Goal: Communication & Community: Answer question/provide support

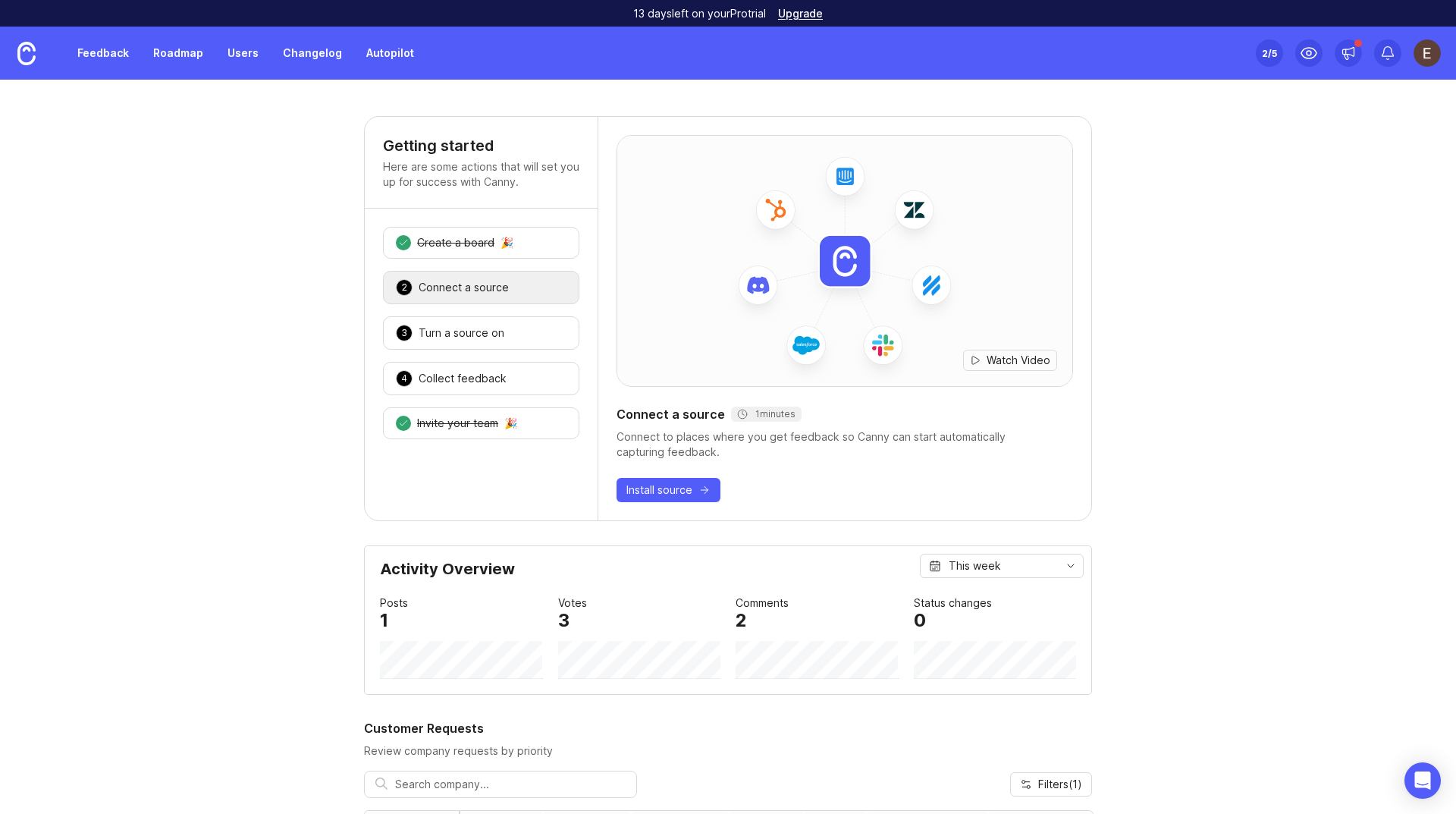
click at [120, 56] on link "Feedback" at bounding box center [102, 52] width 70 height 27
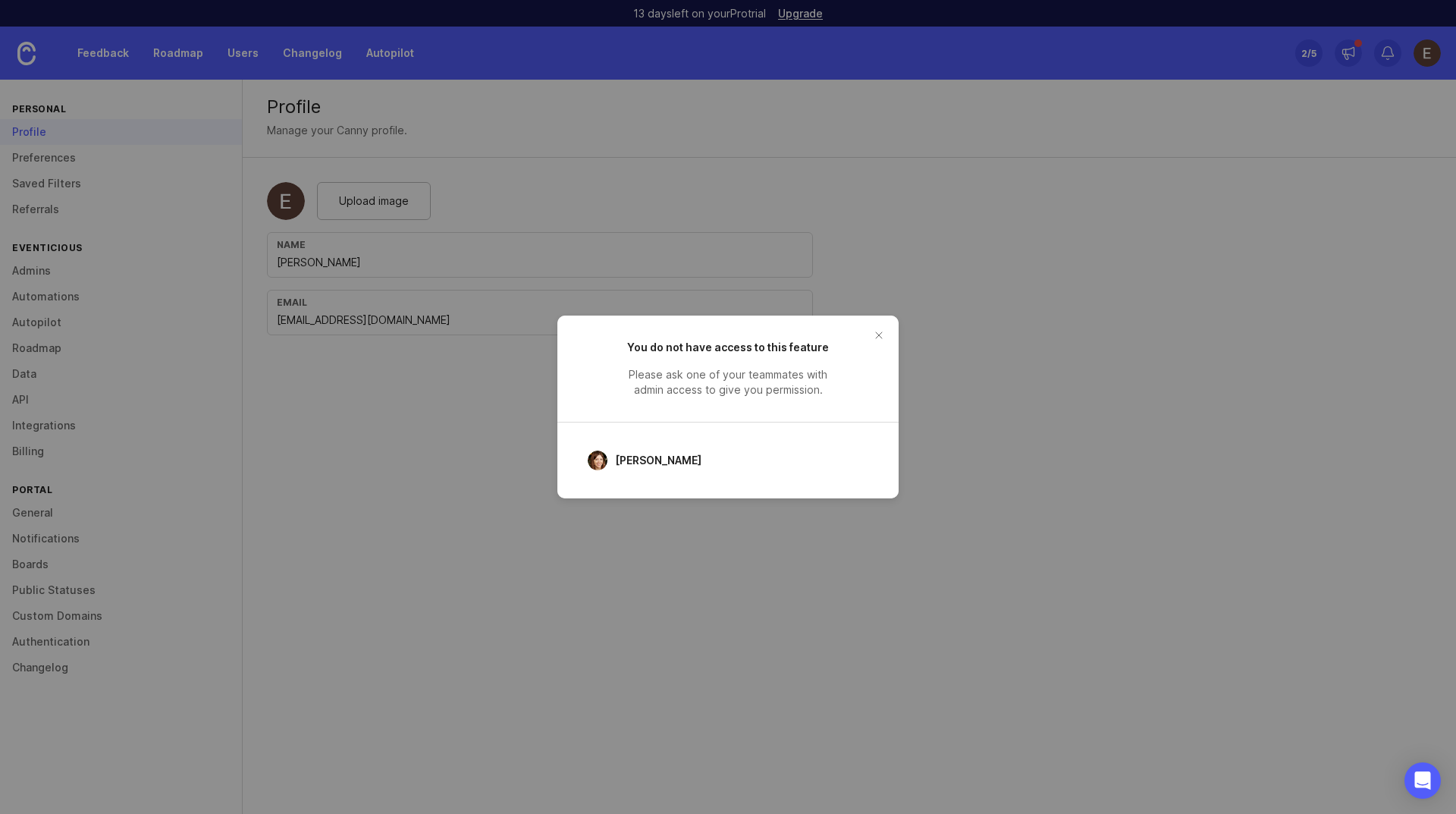
click at [880, 331] on button "close button" at bounding box center [878, 335] width 24 height 24
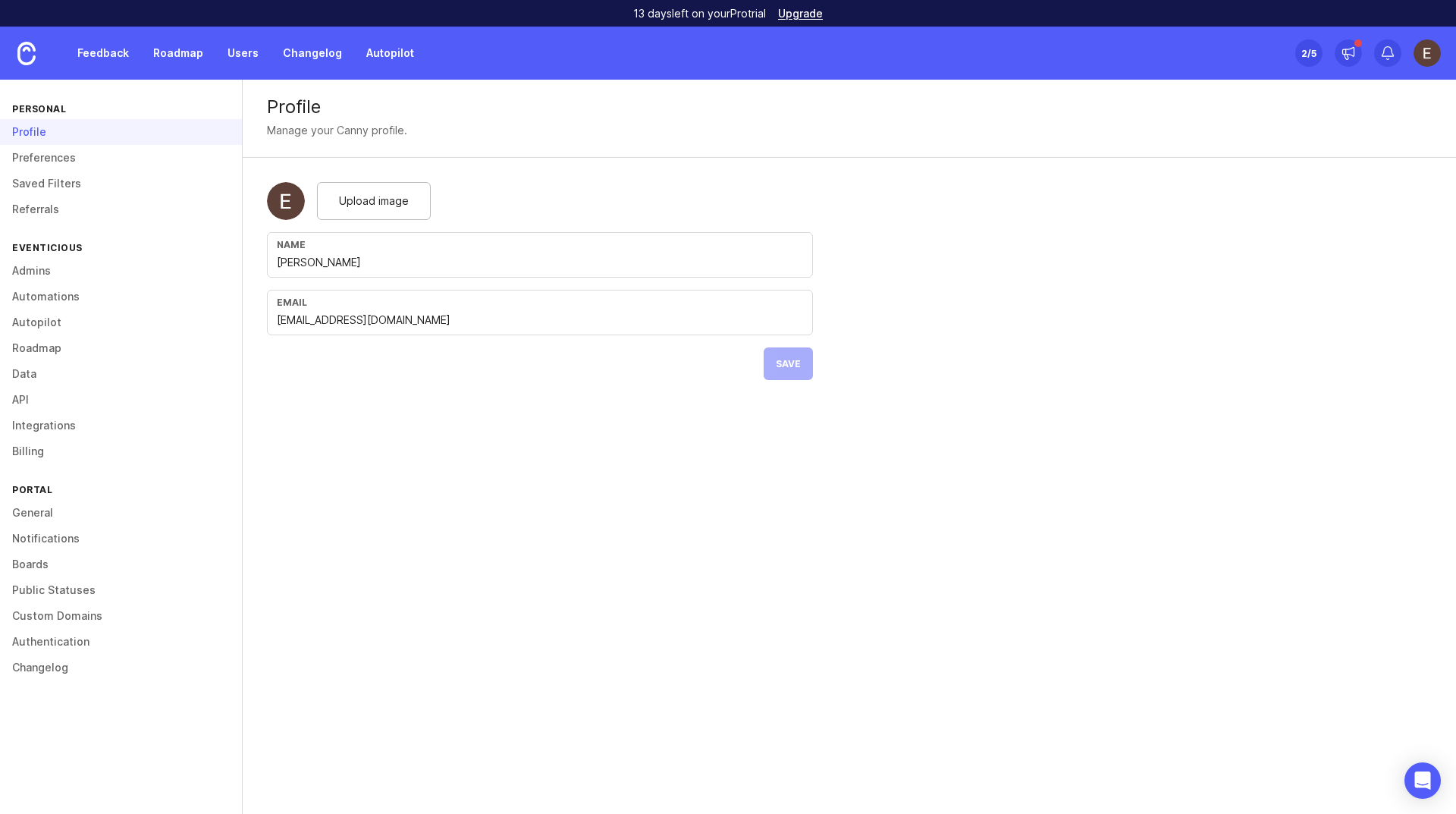
click at [88, 60] on link "Feedback" at bounding box center [102, 52] width 70 height 27
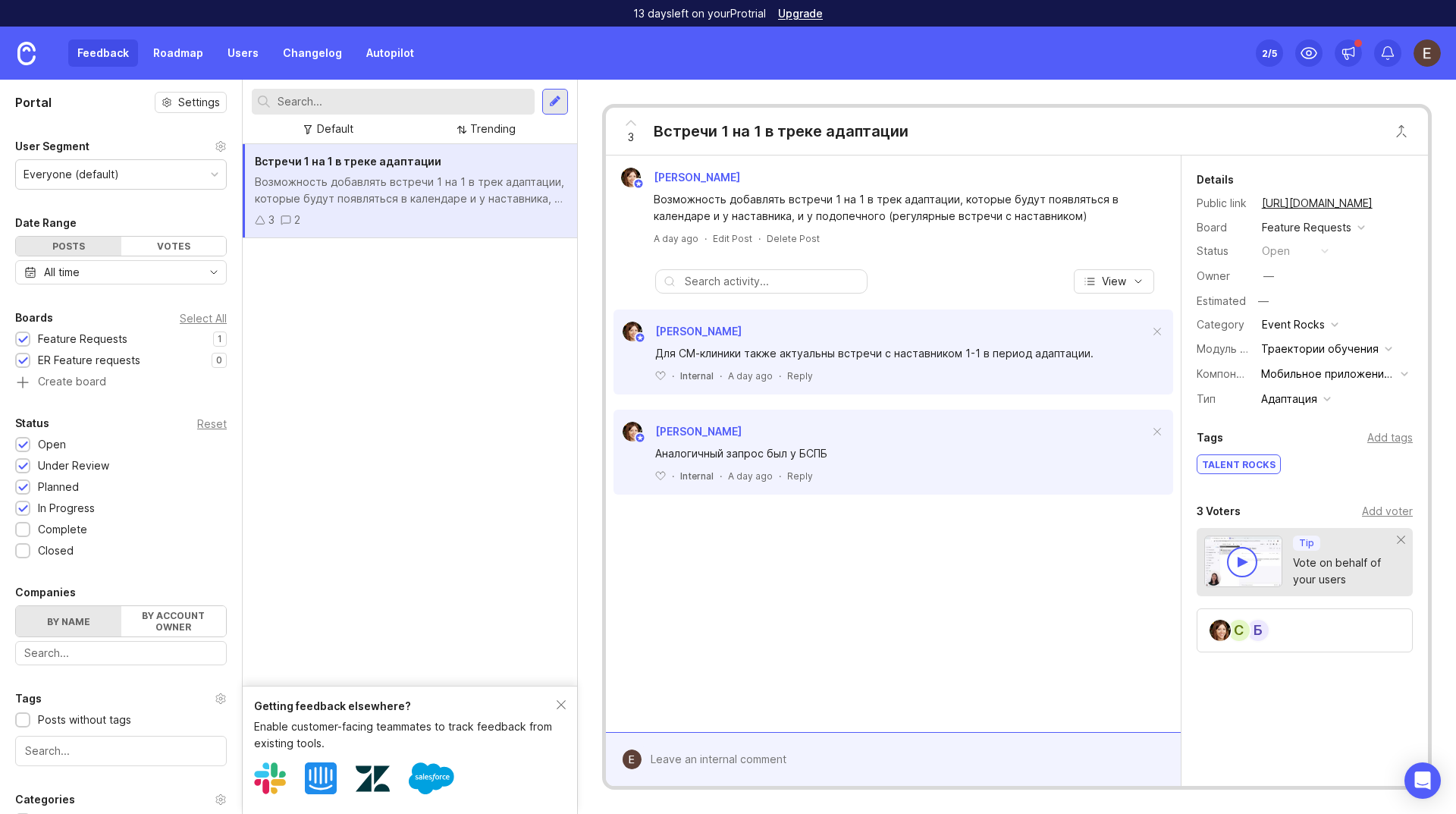
click at [172, 46] on link "Roadmap" at bounding box center [177, 52] width 68 height 27
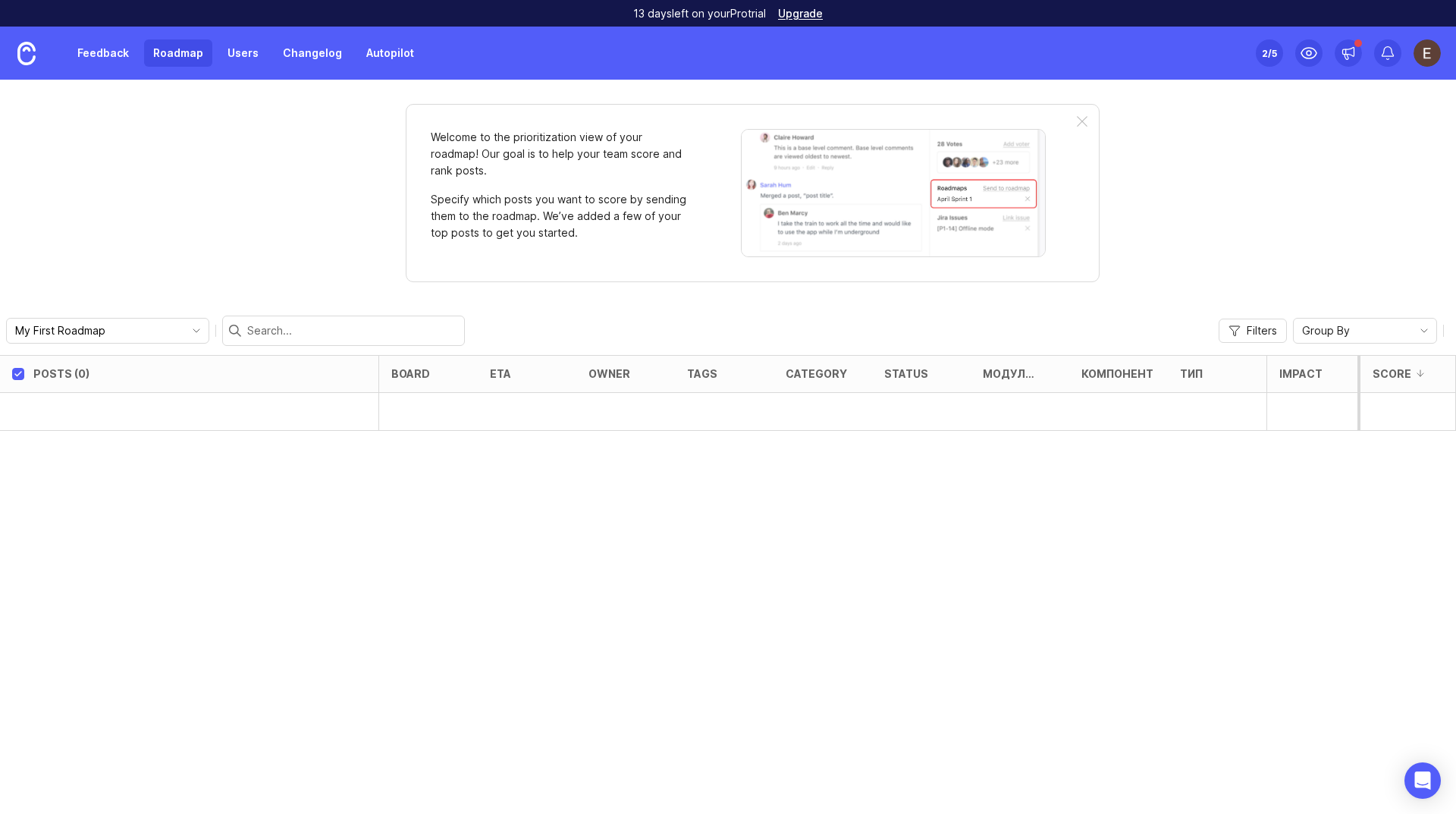
click at [296, 501] on div "Posts (0) board eta owner tags category status Модуль системы Компонент Тип Imp…" at bounding box center [728, 584] width 1456 height 459
drag, startPoint x: 296, startPoint y: 501, endPoint x: 295, endPoint y: 487, distance: 14.0
click at [295, 501] on div "Posts (0) board eta owner tags category status Модуль системы Компонент Тип Imp…" at bounding box center [728, 584] width 1456 height 459
click at [84, 53] on link "Feedback" at bounding box center [102, 52] width 70 height 27
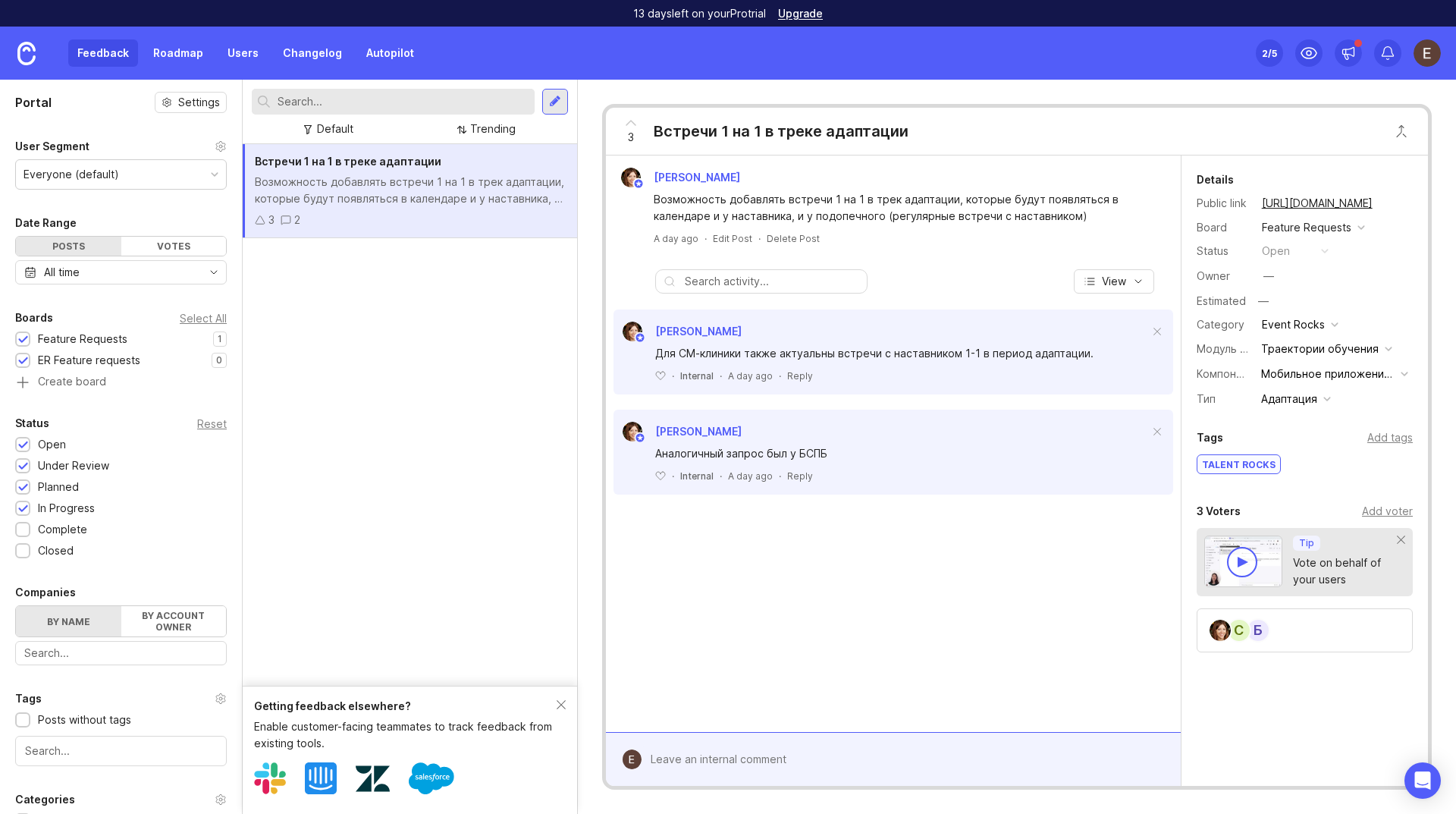
click at [556, 106] on div at bounding box center [556, 101] width 13 height 13
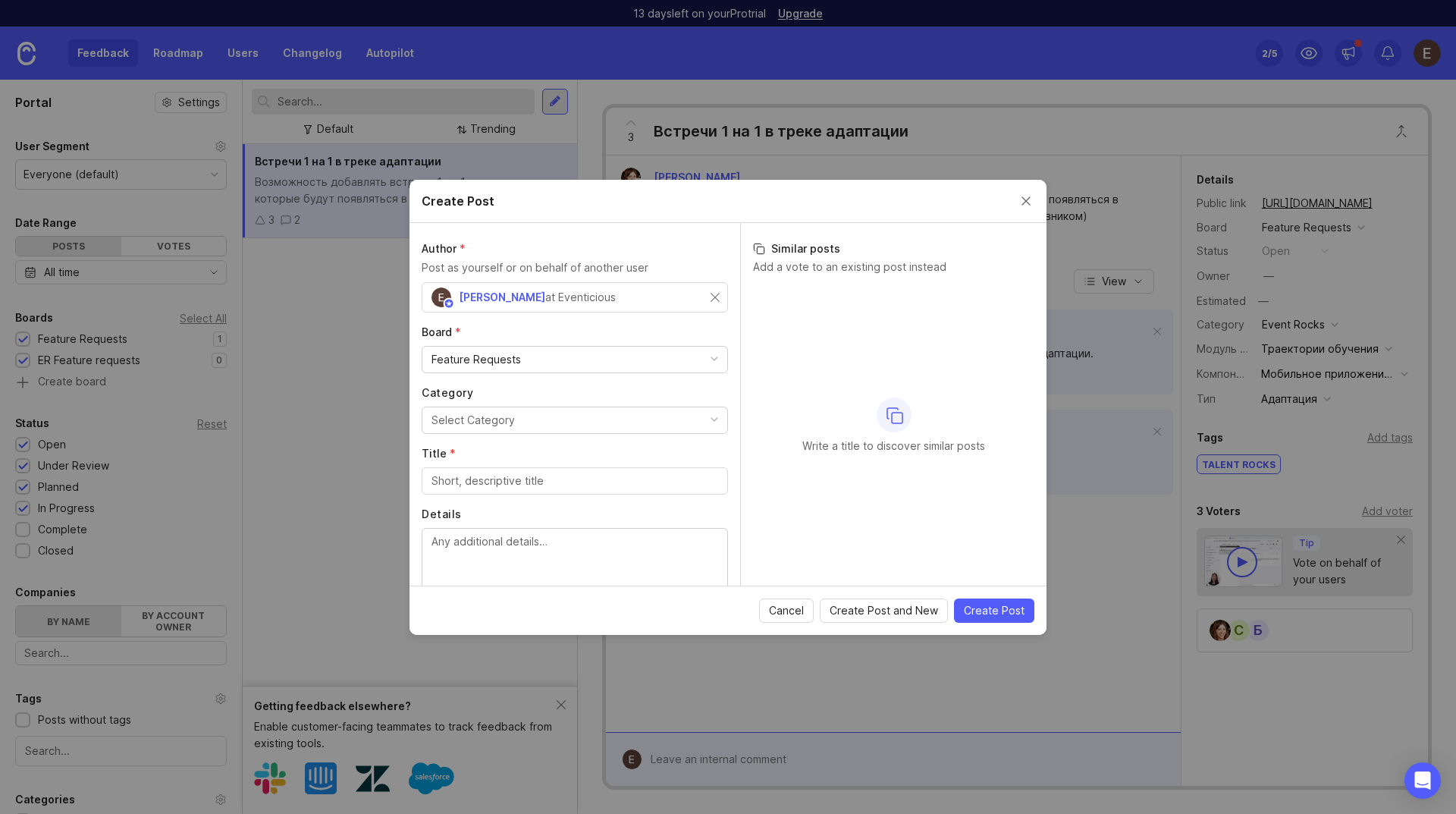
click at [604, 296] on div "at Eventicious" at bounding box center [581, 297] width 70 height 16
drag, startPoint x: 513, startPoint y: 268, endPoint x: 631, endPoint y: 270, distance: 118.0
click at [631, 270] on p "Post as yourself or on behalf of another user" at bounding box center [575, 267] width 306 height 16
click at [681, 256] on label "Author *" at bounding box center [575, 249] width 306 height 15
click at [538, 303] on input "text" at bounding box center [574, 297] width 287 height 16
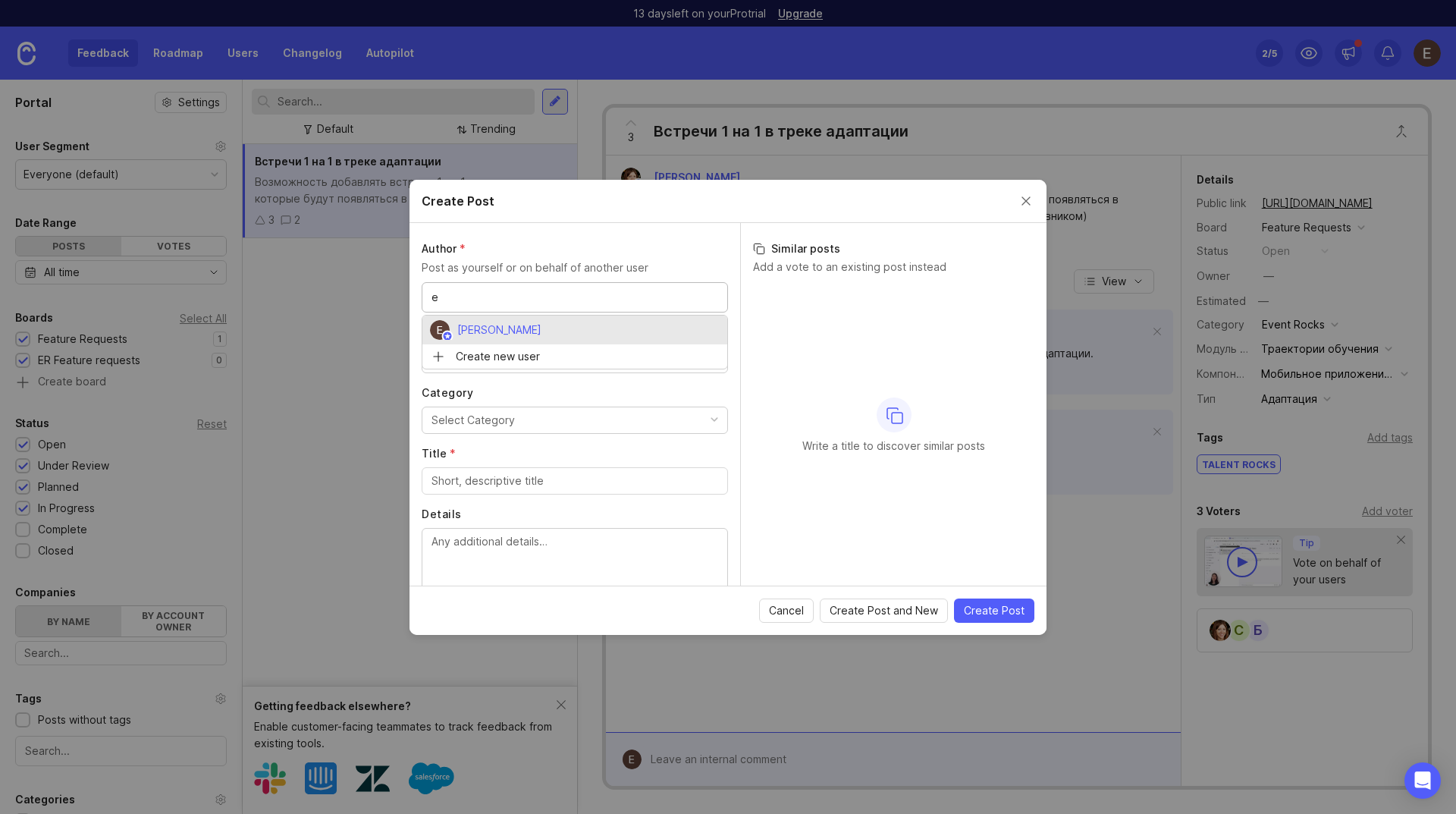
type input "e"
click at [513, 297] on input "e" at bounding box center [497, 297] width 132 height 16
drag, startPoint x: 530, startPoint y: 302, endPoint x: 375, endPoint y: 302, distance: 155.0
click at [375, 302] on div "Create Post Author * Post as yourself or on behalf of another user e Board * Fe…" at bounding box center [728, 407] width 1456 height 814
click at [1031, 200] on button "Close create post modal" at bounding box center [1025, 200] width 16 height 16
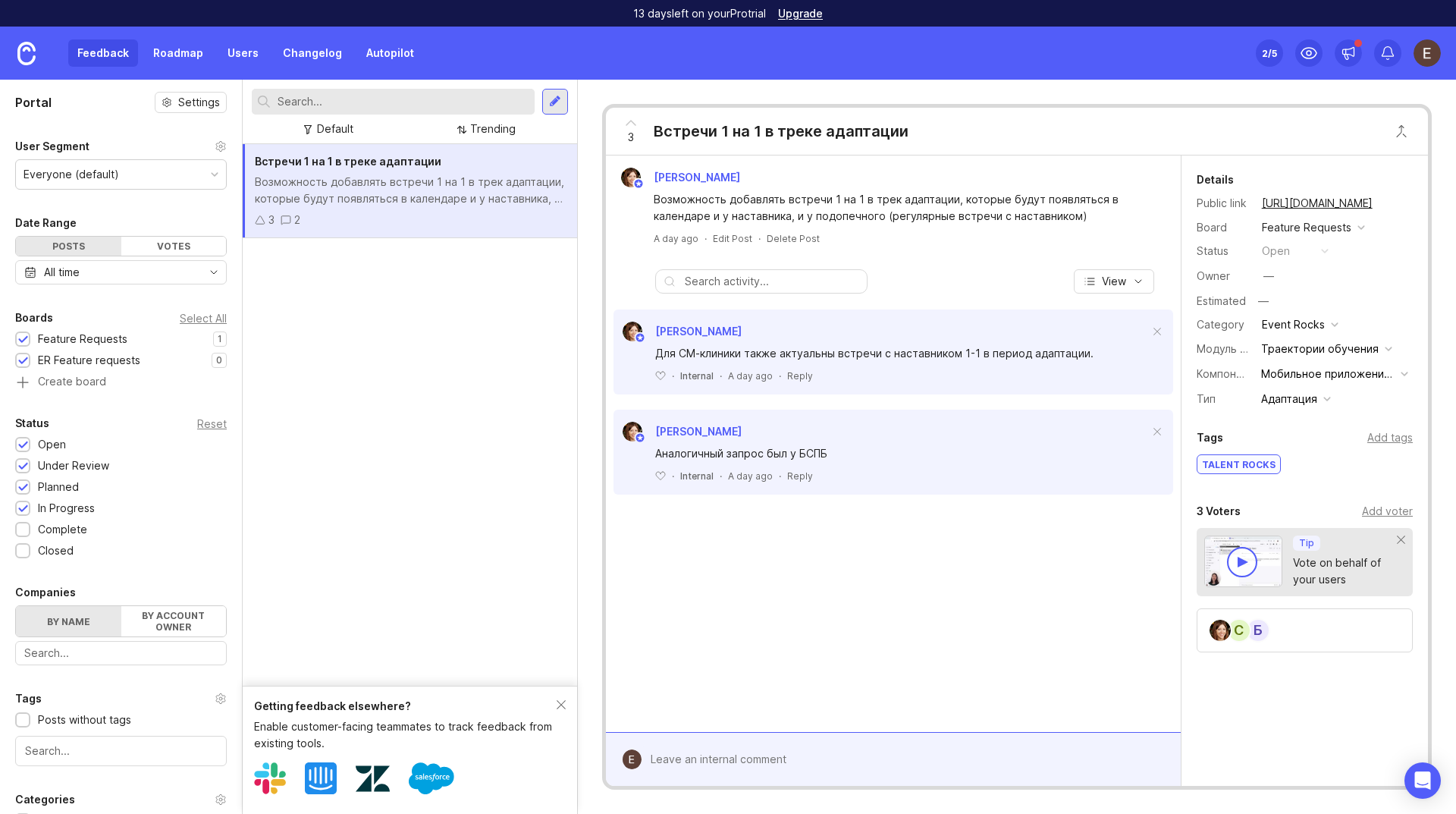
click at [559, 99] on div at bounding box center [556, 101] width 13 height 13
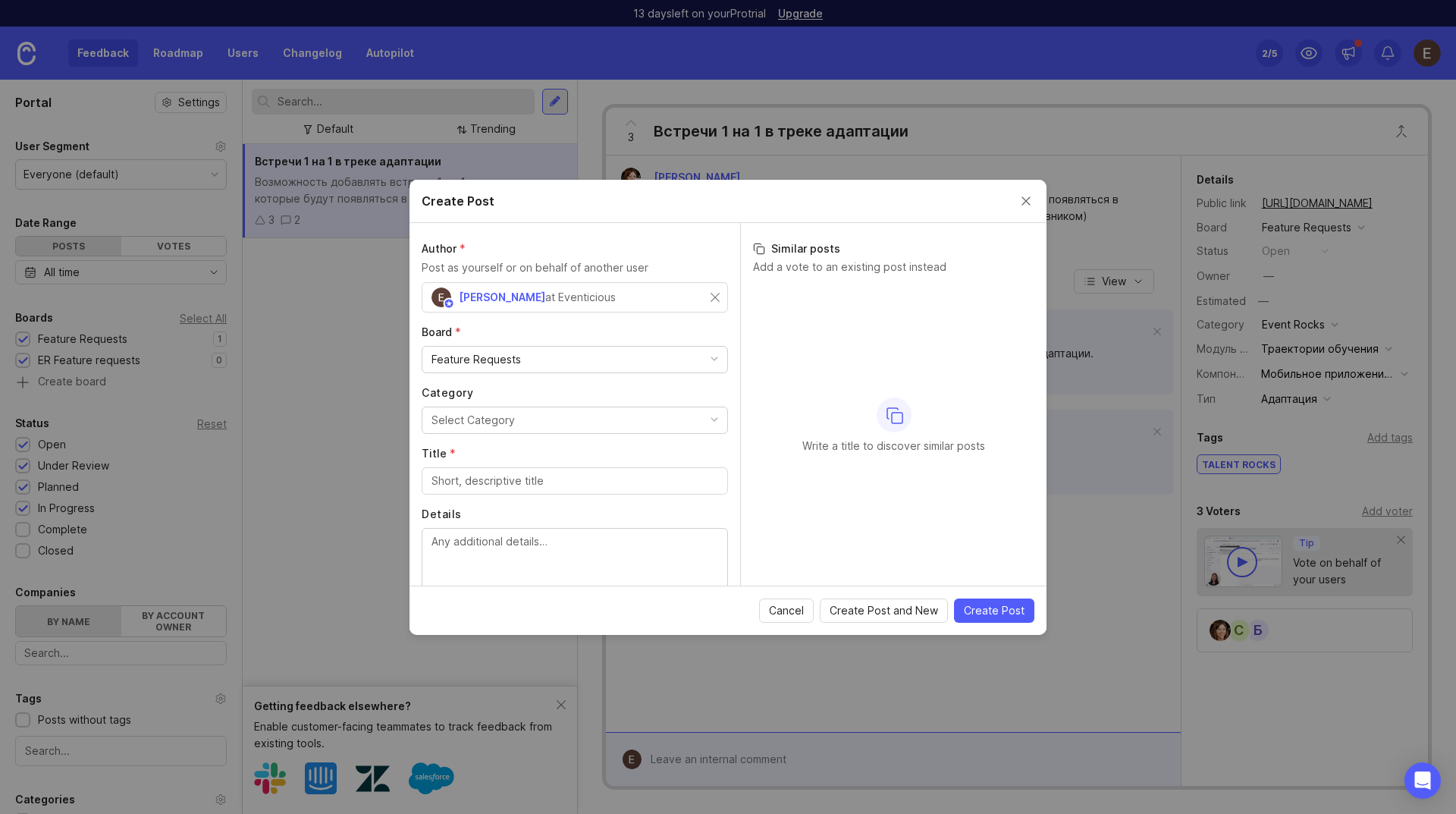
click at [594, 296] on div "at Eventicious" at bounding box center [581, 297] width 70 height 16
click at [446, 299] on img at bounding box center [449, 303] width 12 height 12
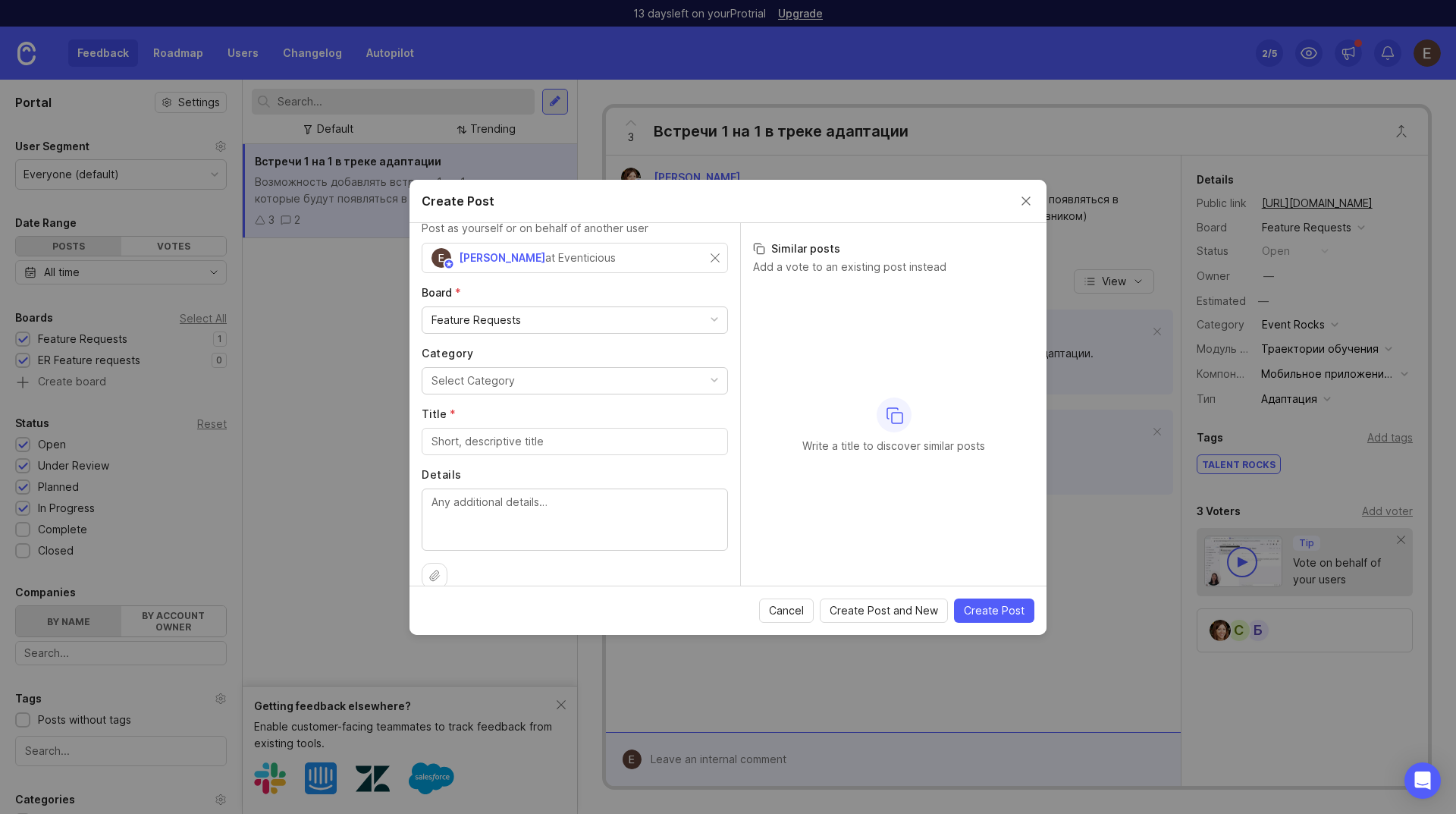
scroll to position [61, 0]
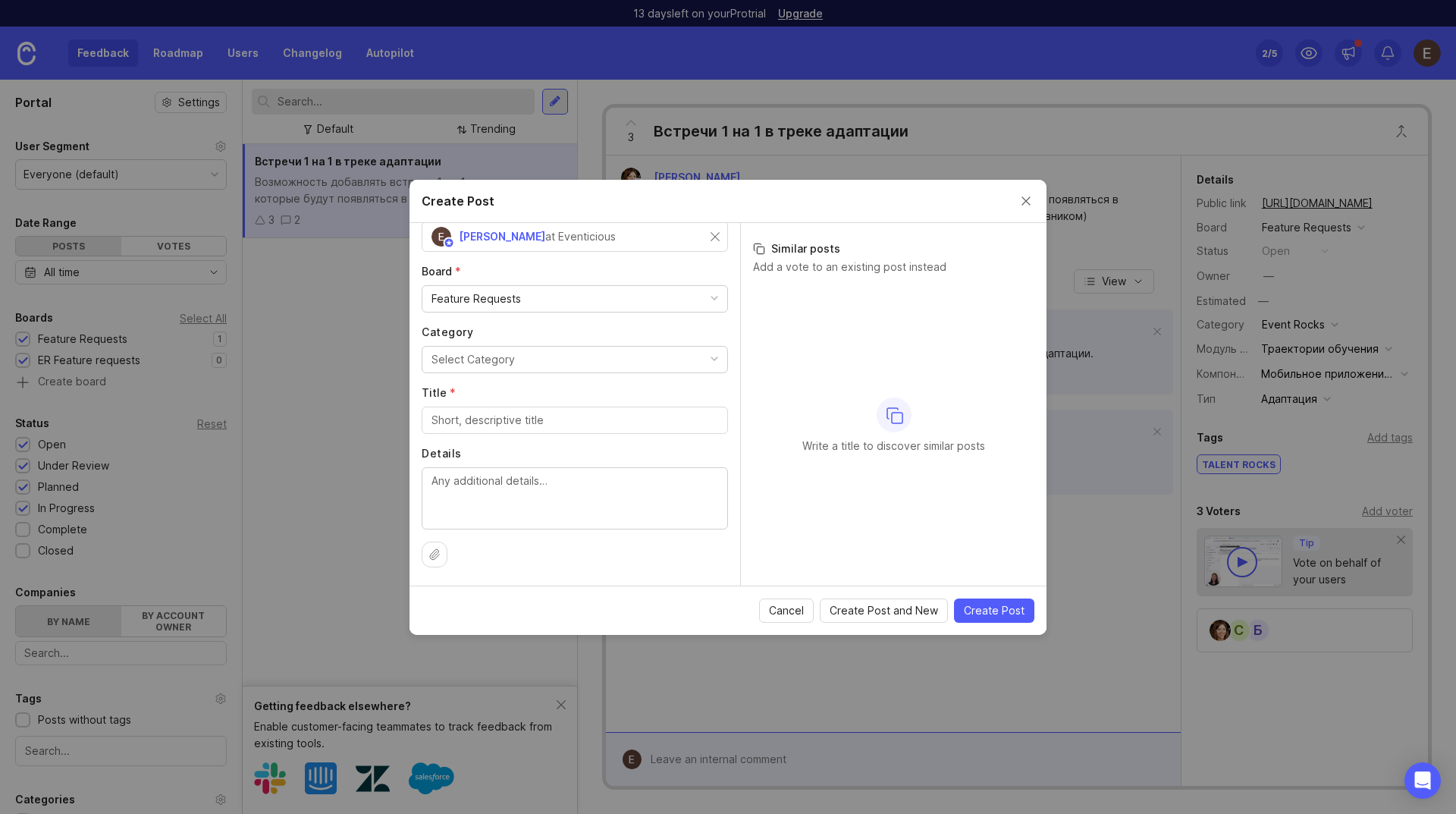
click at [1034, 199] on button "Close create post modal" at bounding box center [1025, 200] width 16 height 16
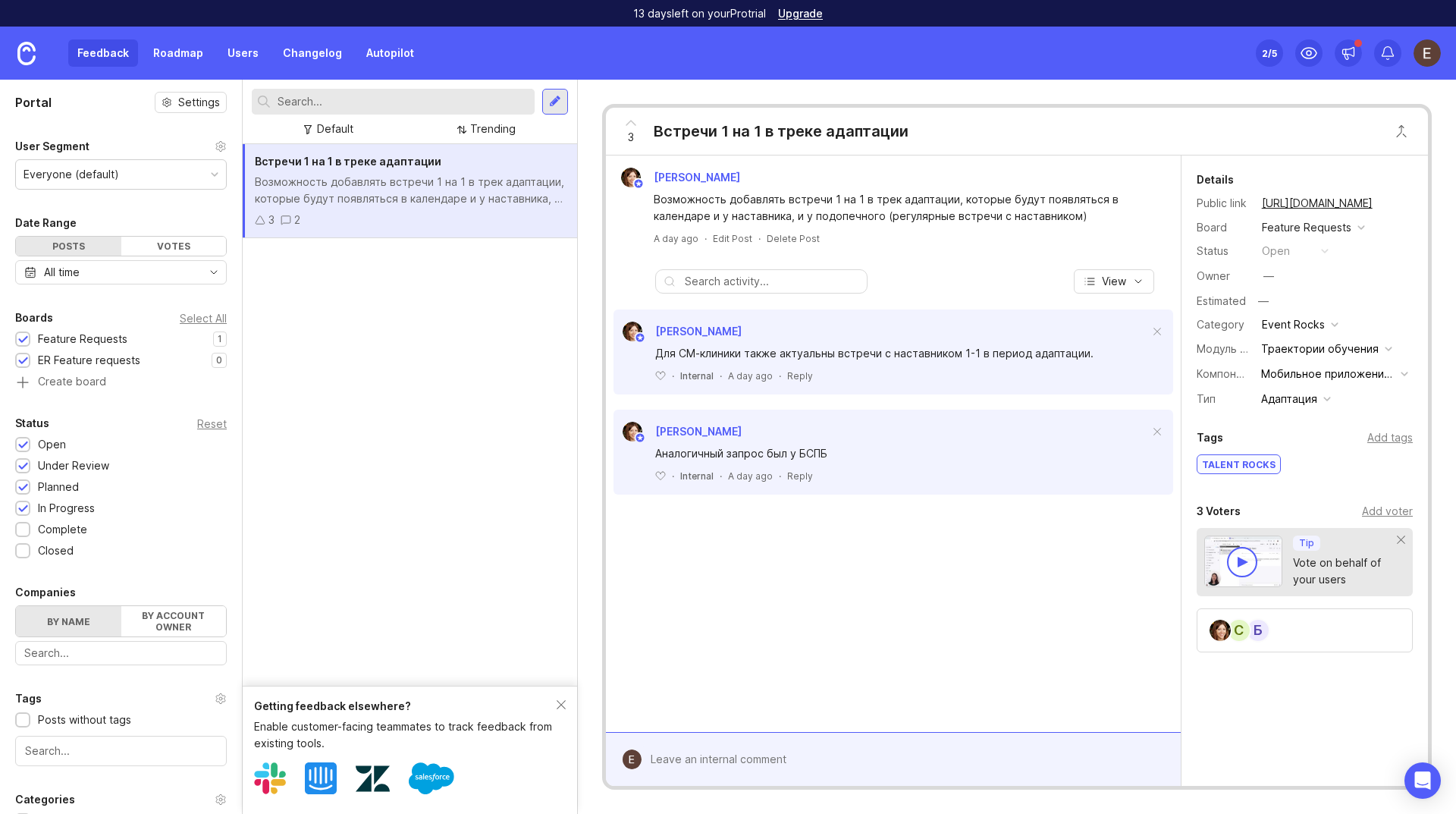
click at [385, 334] on div "Встречи 1 на 1 в треке адаптации Возможность добавлять встречи 1 на 1 в трек ад…" at bounding box center [410, 414] width 334 height 542
click at [1306, 571] on div "Vote on behalf of your users" at bounding box center [1346, 571] width 105 height 34
drag, startPoint x: 933, startPoint y: 647, endPoint x: 845, endPoint y: 626, distance: 90.5
click at [927, 644] on div "[PERSON_NAME] Возможность добавлять встречи 1 на 1 в трек адаптации, которые бу…" at bounding box center [893, 444] width 575 height 577
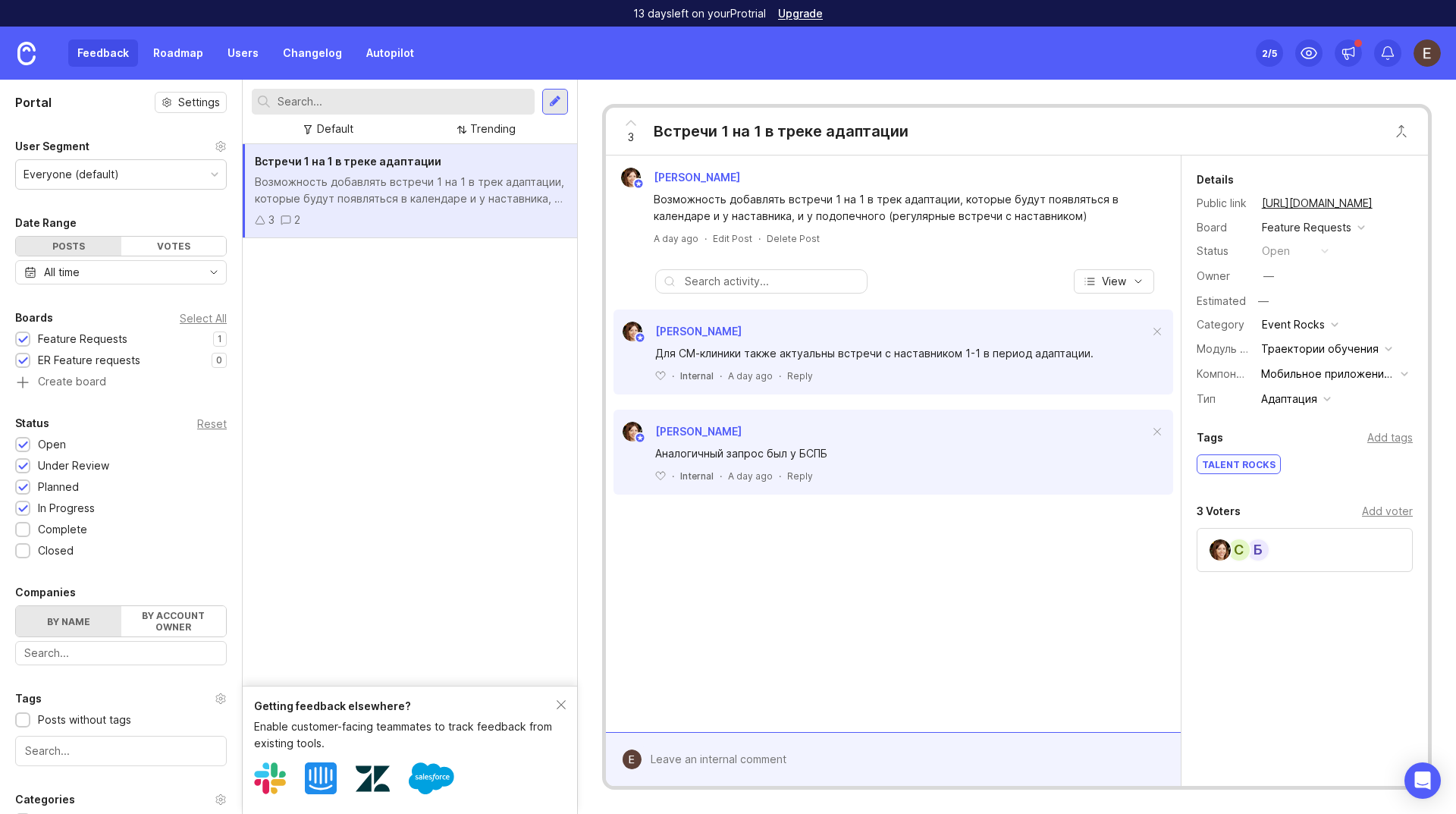
click at [1387, 511] on div "Add voter" at bounding box center [1387, 511] width 51 height 16
click at [1287, 659] on div "Details Public link [URL][DOMAIN_NAME] Board Feature Requests Status open Owner…" at bounding box center [1304, 457] width 246 height 604
click at [417, 489] on div "Встречи 1 на 1 в треке адаптации Возможность добавлять встречи 1 на 1 в трек ад…" at bounding box center [410, 414] width 334 height 542
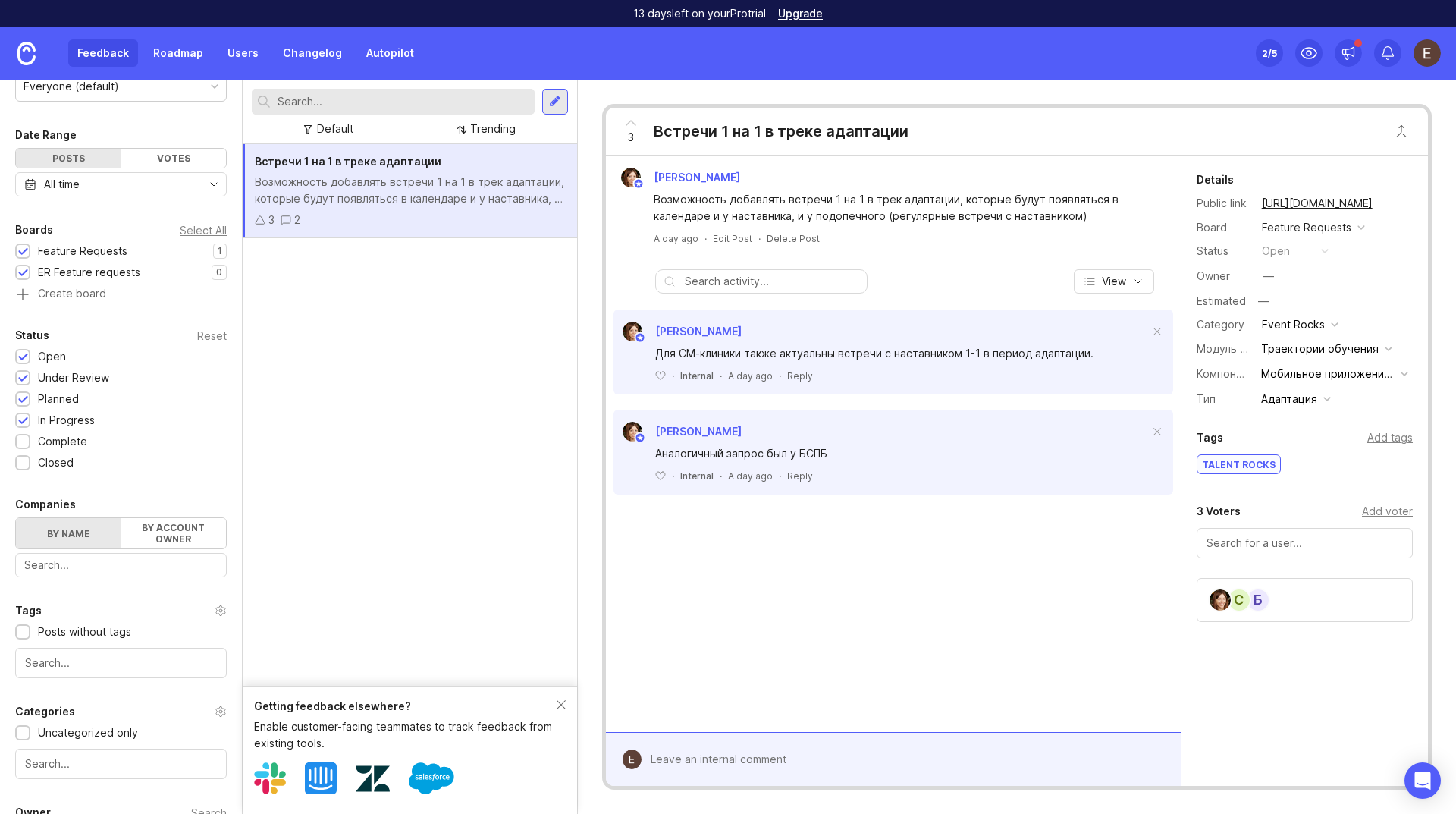
scroll to position [0, 0]
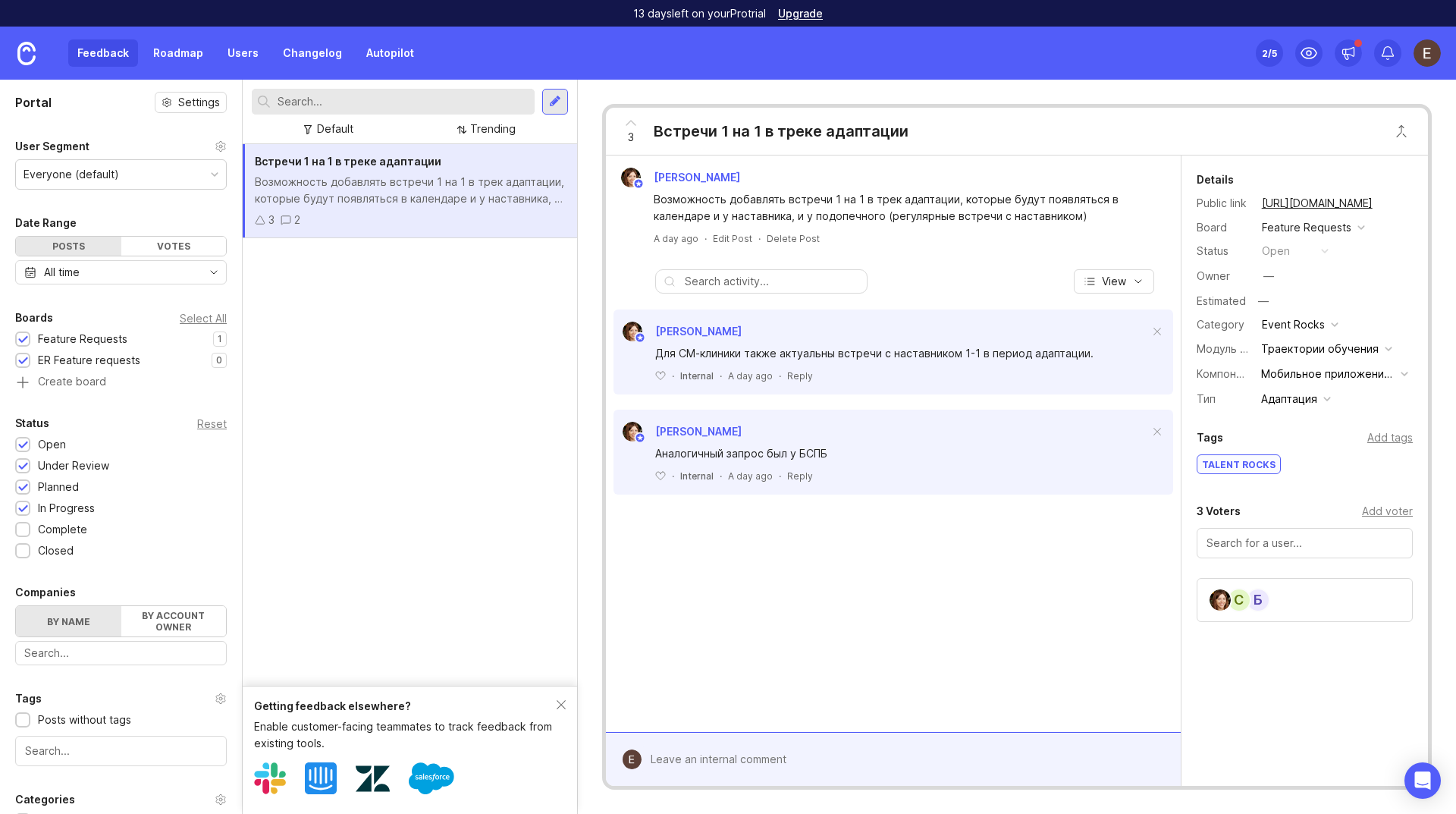
click at [149, 249] on div "Votes" at bounding box center [174, 246] width 106 height 19
click at [82, 249] on div "Posts" at bounding box center [68, 246] width 106 height 19
click at [201, 246] on div "Votes" at bounding box center [174, 246] width 106 height 19
click at [74, 267] on div "All time" at bounding box center [62, 272] width 36 height 16
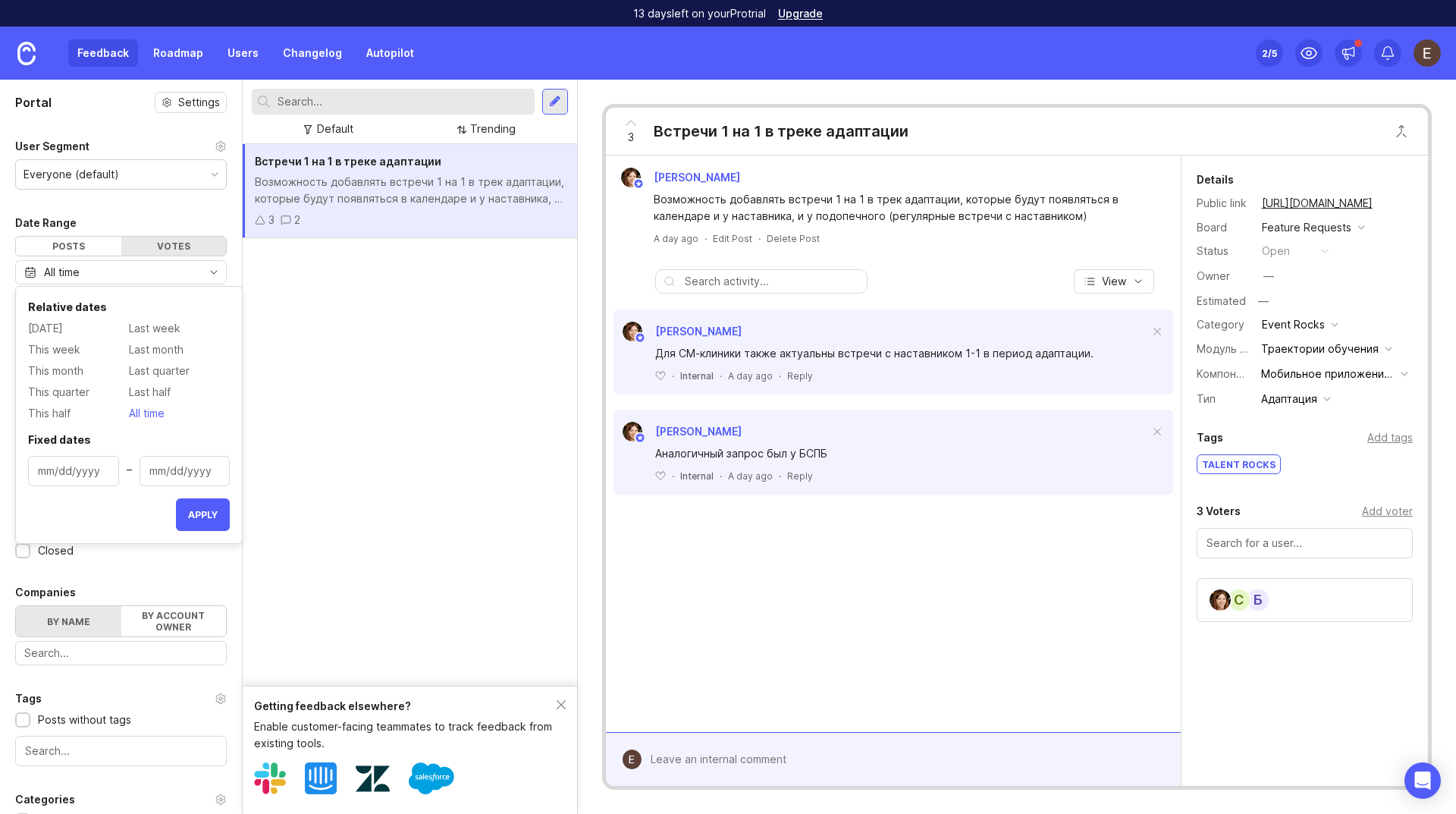
click at [74, 246] on div "Posts" at bounding box center [68, 246] width 106 height 19
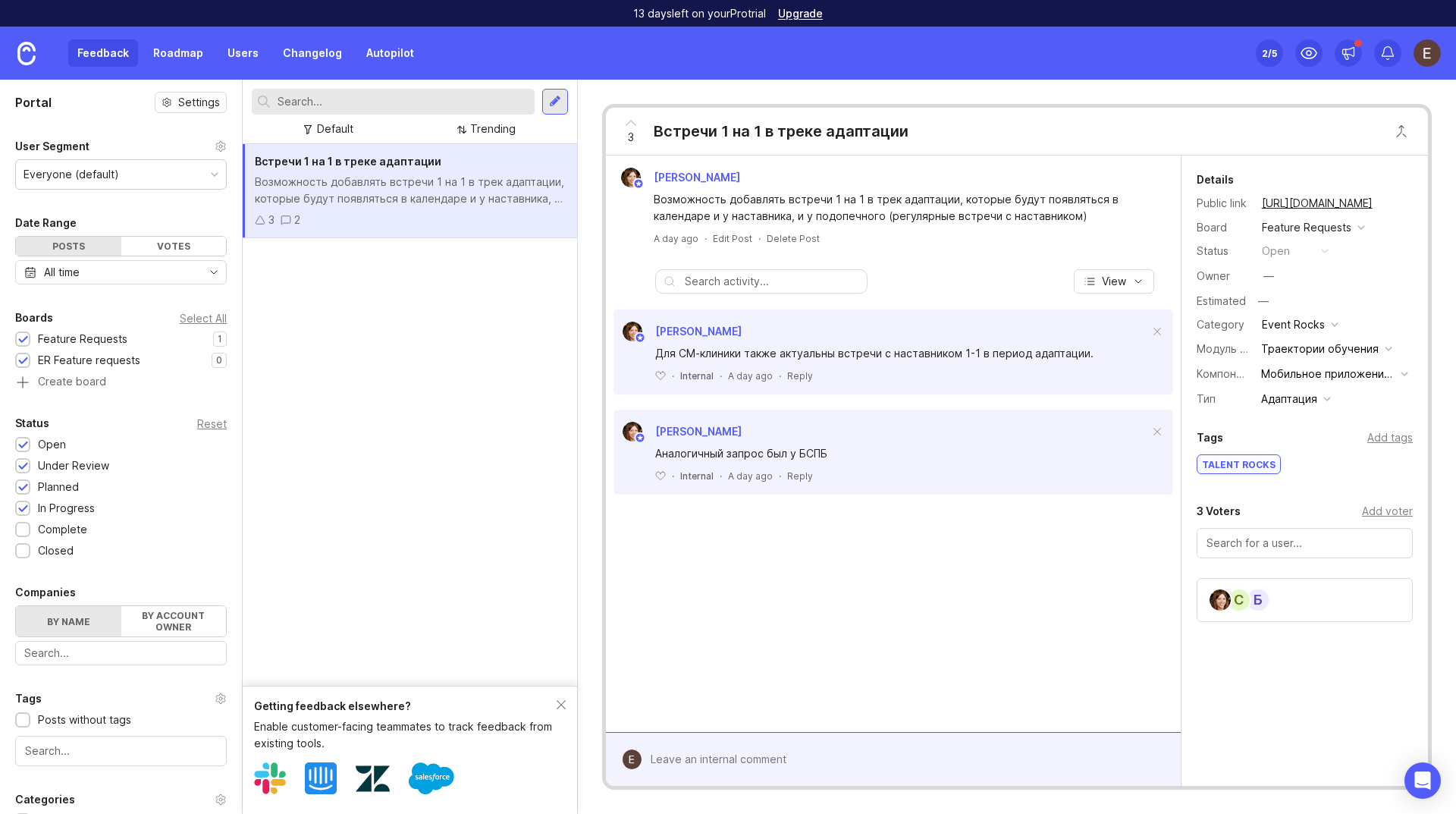
click at [373, 389] on div "Встречи 1 на 1 в треке адаптации Возможность добавлять встречи 1 на 1 в трек ад…" at bounding box center [410, 414] width 334 height 542
click at [125, 171] on div "Everyone (default)" at bounding box center [120, 174] width 210 height 29
click at [463, 390] on div "Встречи 1 на 1 в треке адаптации Возможность добавлять встречи 1 на 1 в трек ад…" at bounding box center [410, 414] width 334 height 542
click at [395, 59] on link "Autopilot" at bounding box center [390, 52] width 66 height 27
